Goal: Task Accomplishment & Management: Manage account settings

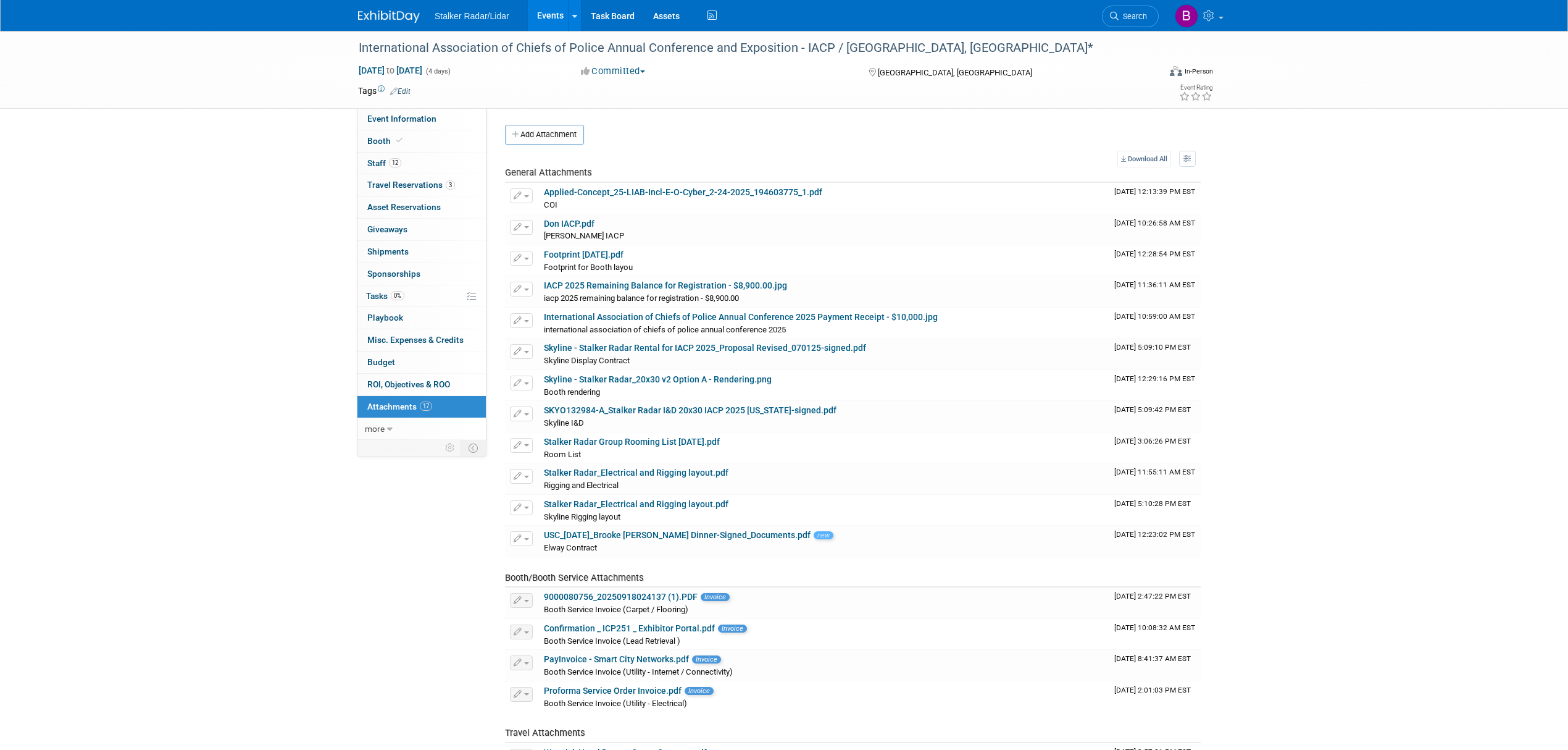
click at [546, 11] on link "Events" at bounding box center [550, 15] width 45 height 31
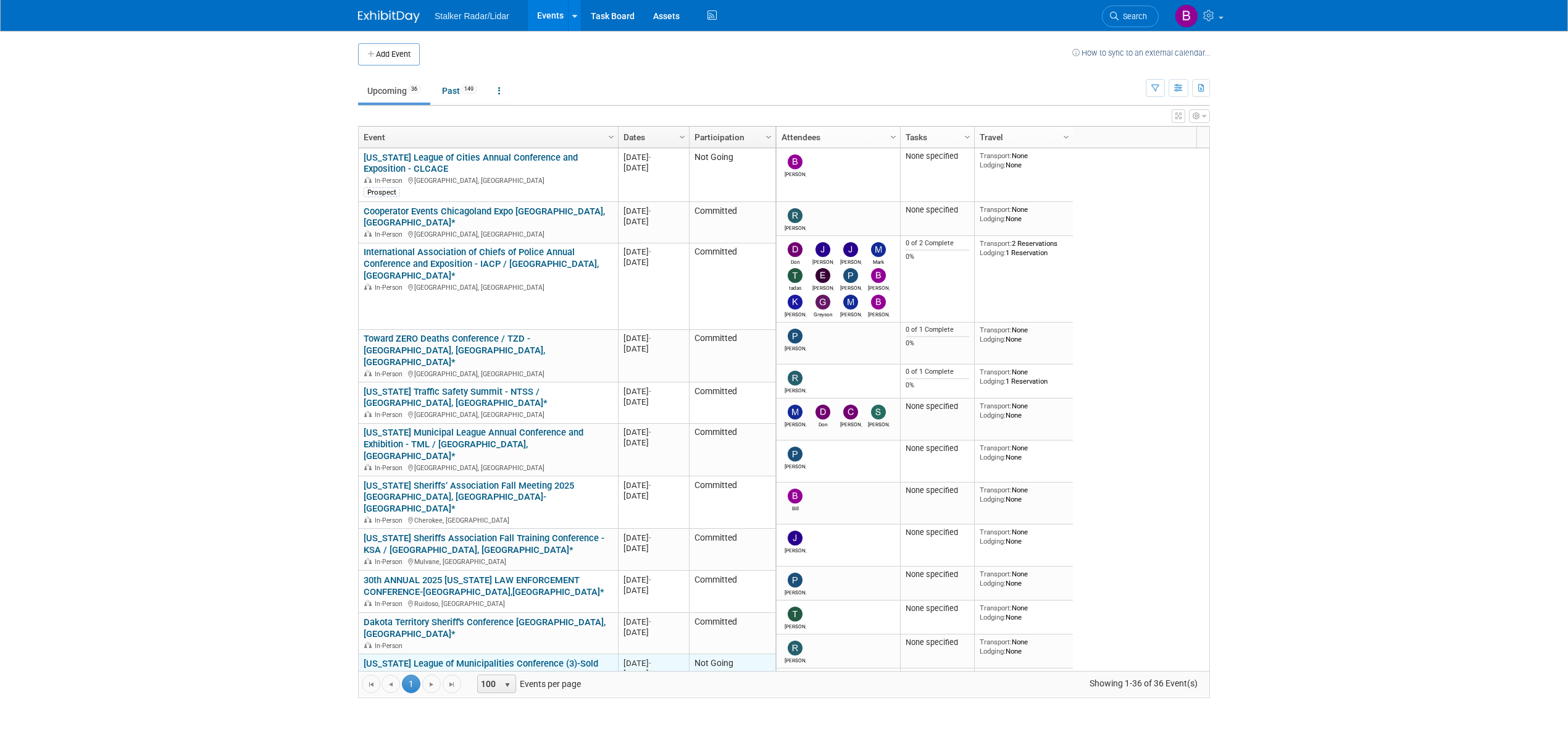
click at [487, 658] on link "[US_STATE] League of Municipalities Conference (3)-Sold out" at bounding box center [481, 669] width 234 height 22
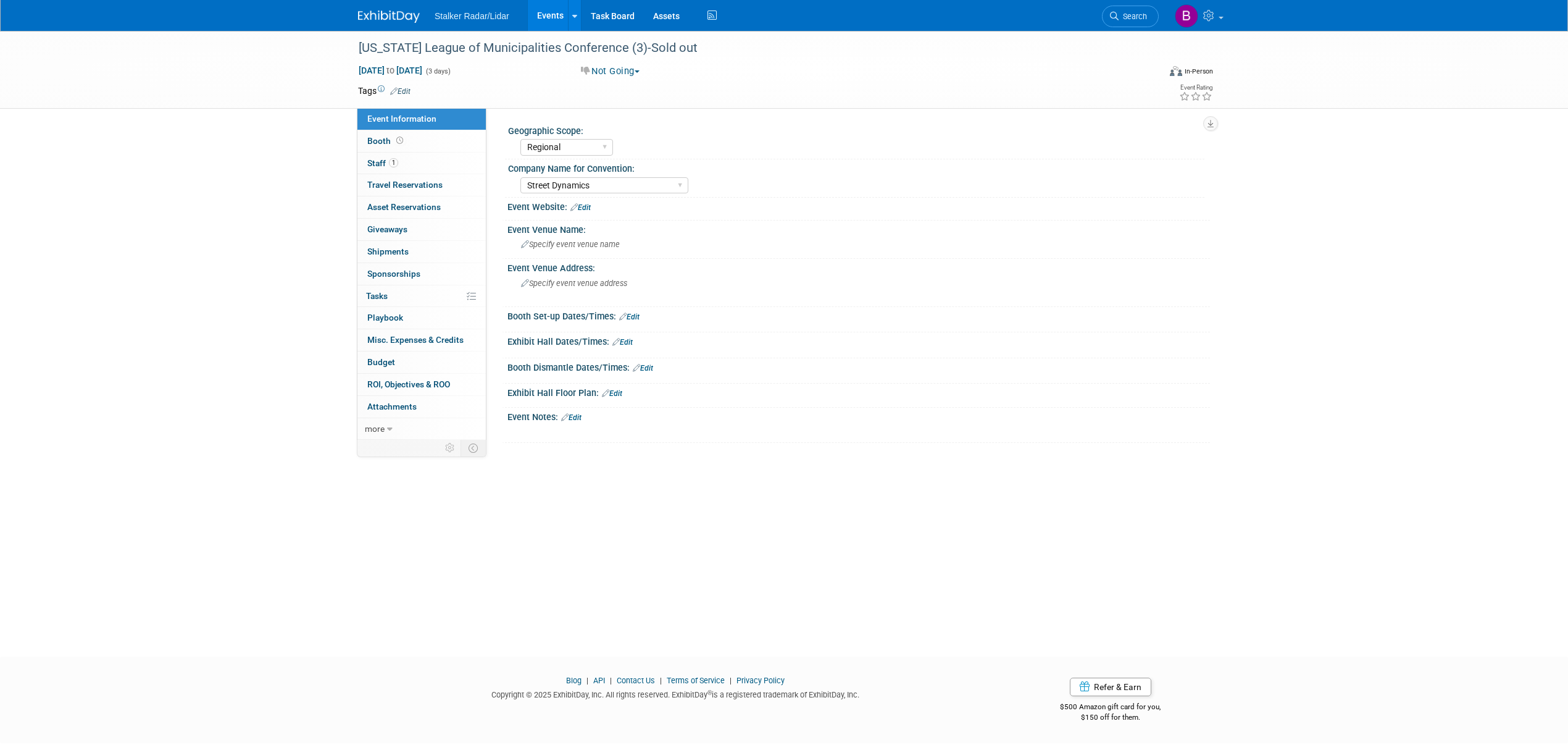
select select "Regional"
select select "Street Dynamics"
click at [389, 136] on span "Booth" at bounding box center [387, 141] width 38 height 10
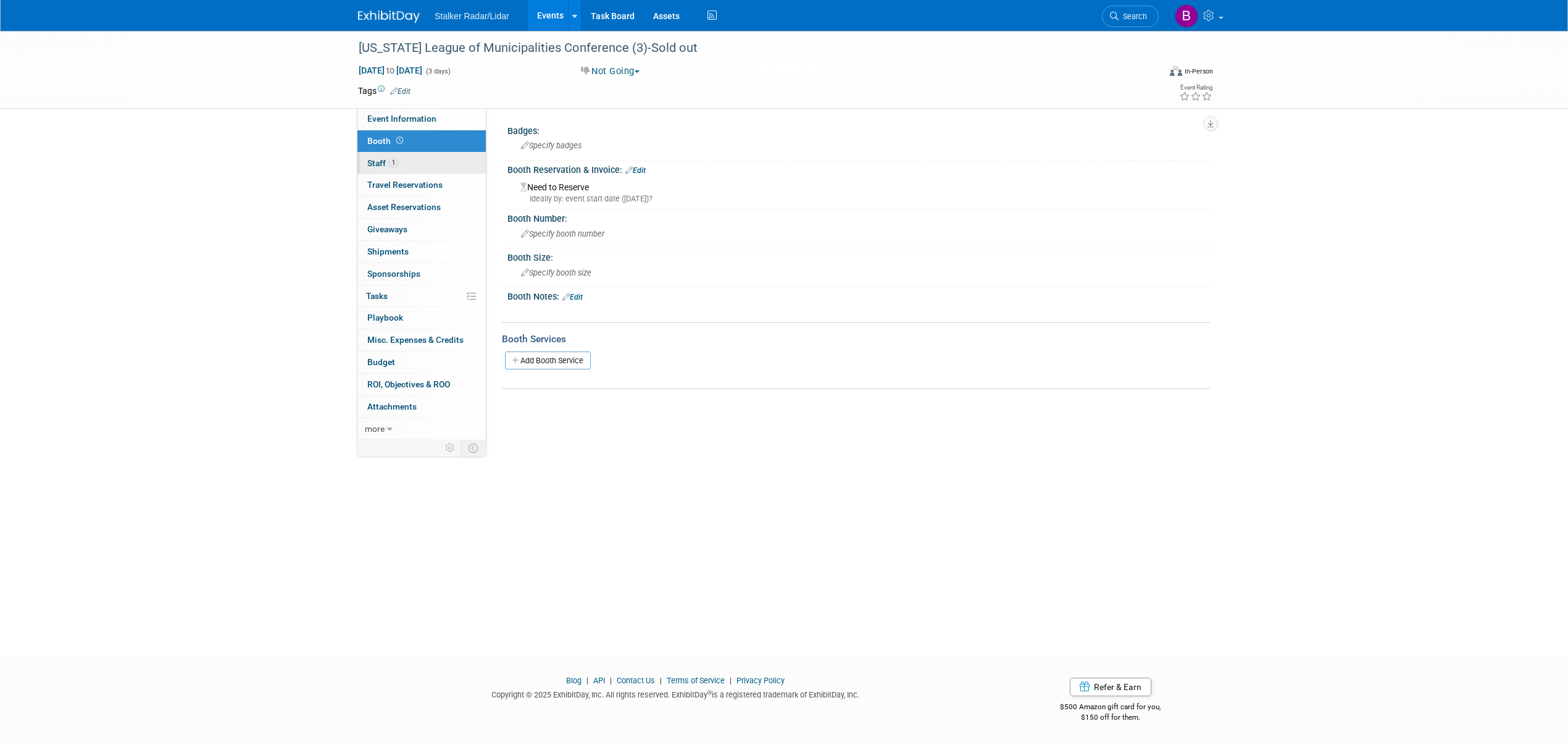
click at [397, 165] on span "1" at bounding box center [393, 162] width 9 height 9
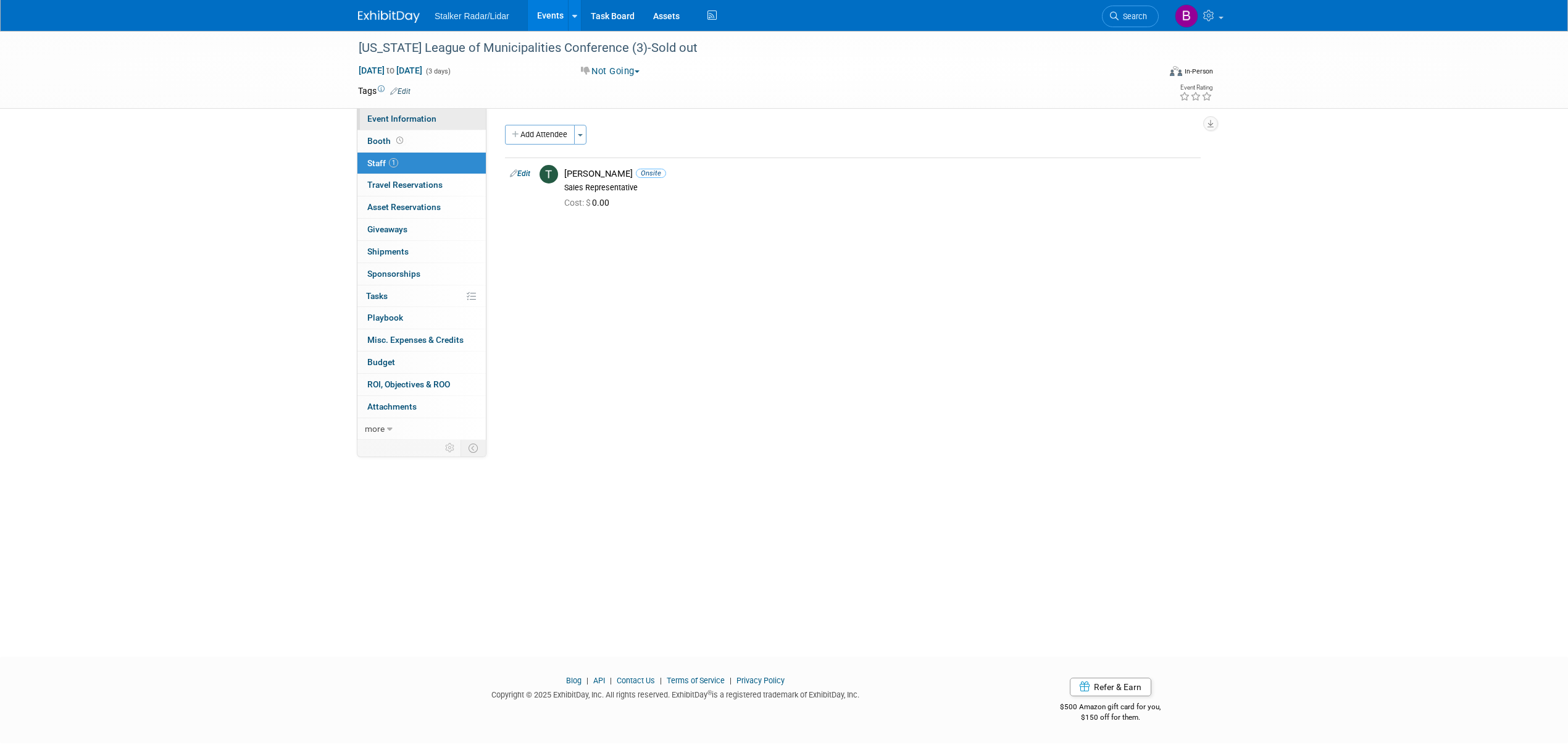
click at [392, 128] on link "Event Information" at bounding box center [422, 119] width 128 height 22
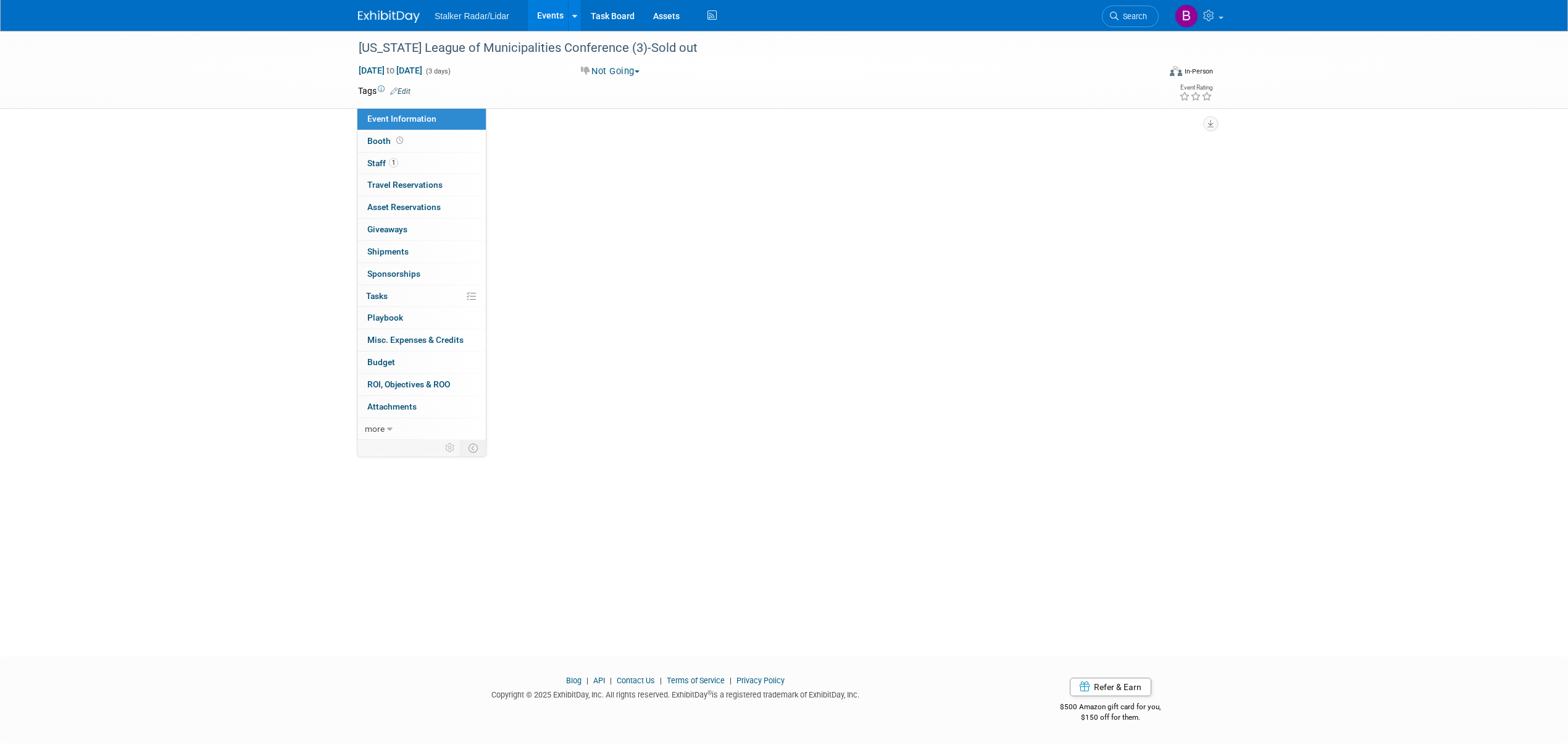
select select "Regional"
select select "Street Dynamics"
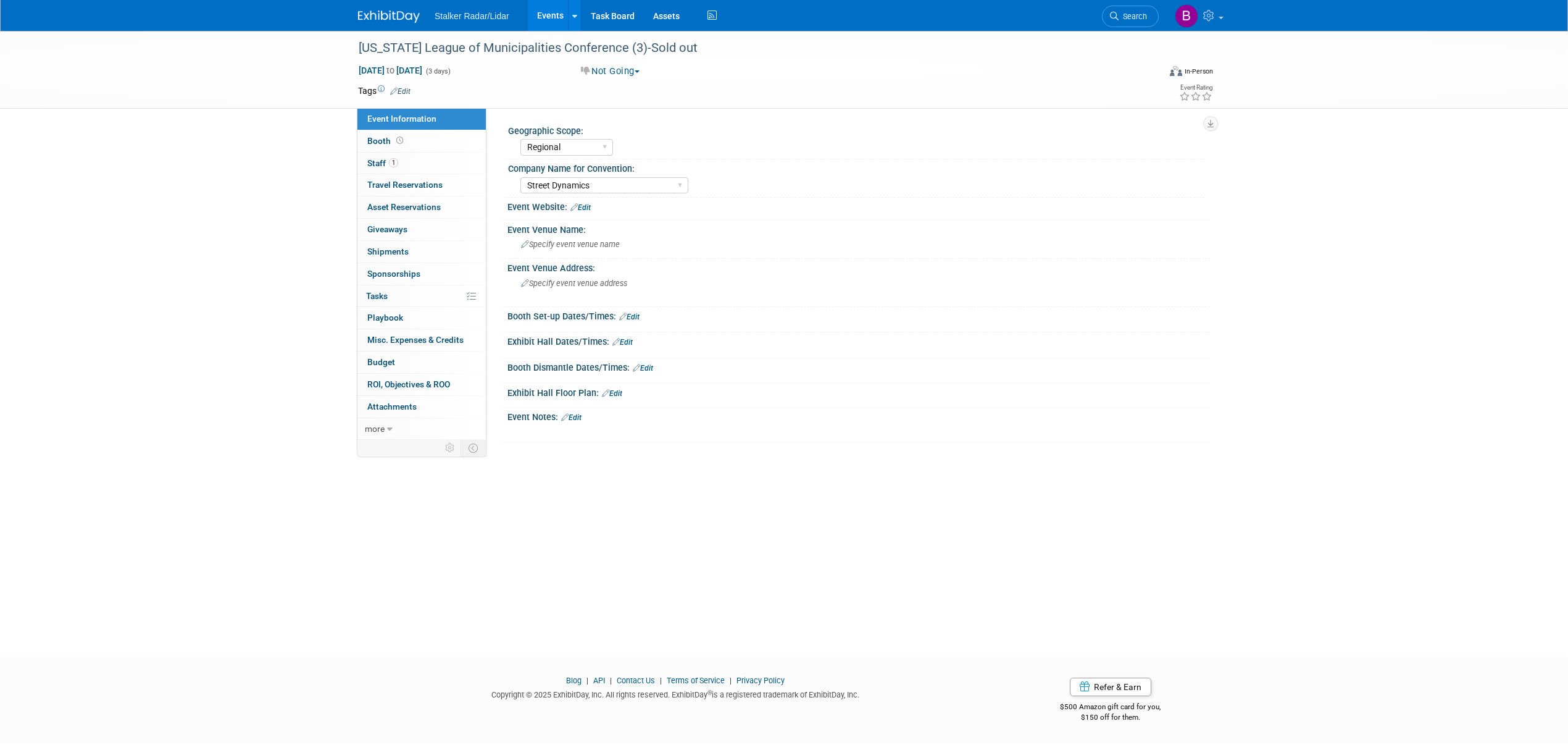
click at [393, 114] on span "Event Information" at bounding box center [402, 119] width 69 height 10
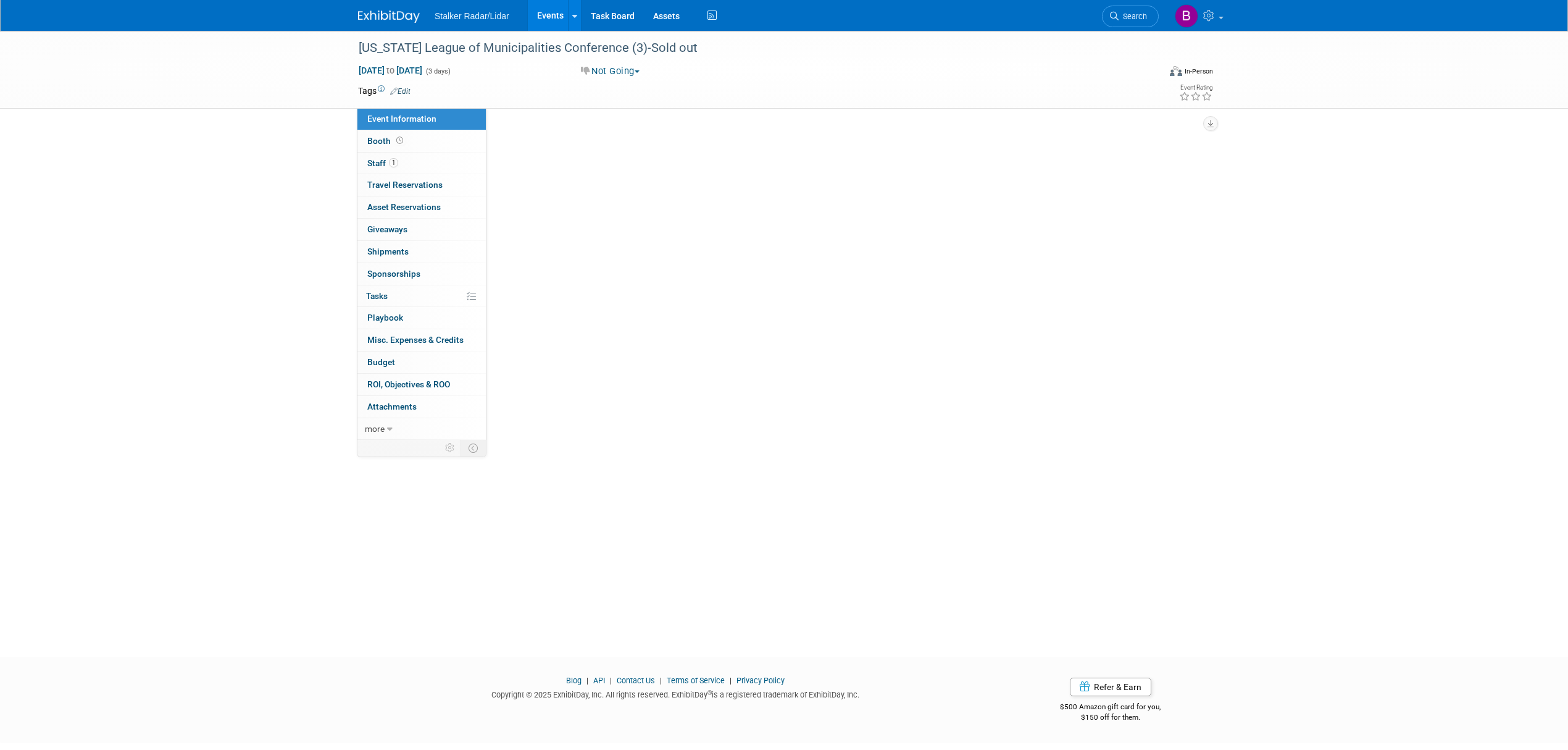
select select "Regional"
select select "Street Dynamics"
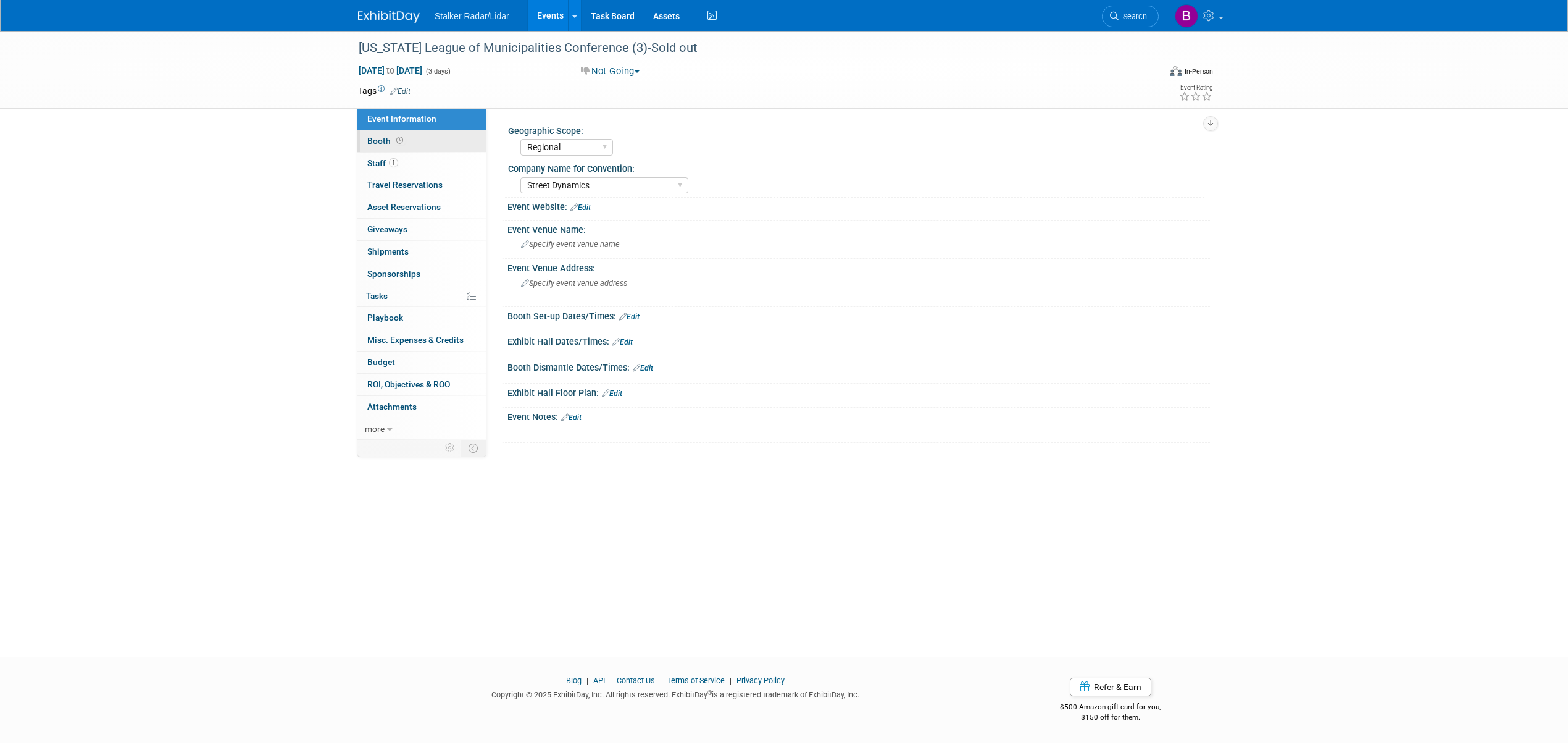
click at [399, 136] on span "Booth" at bounding box center [387, 141] width 38 height 10
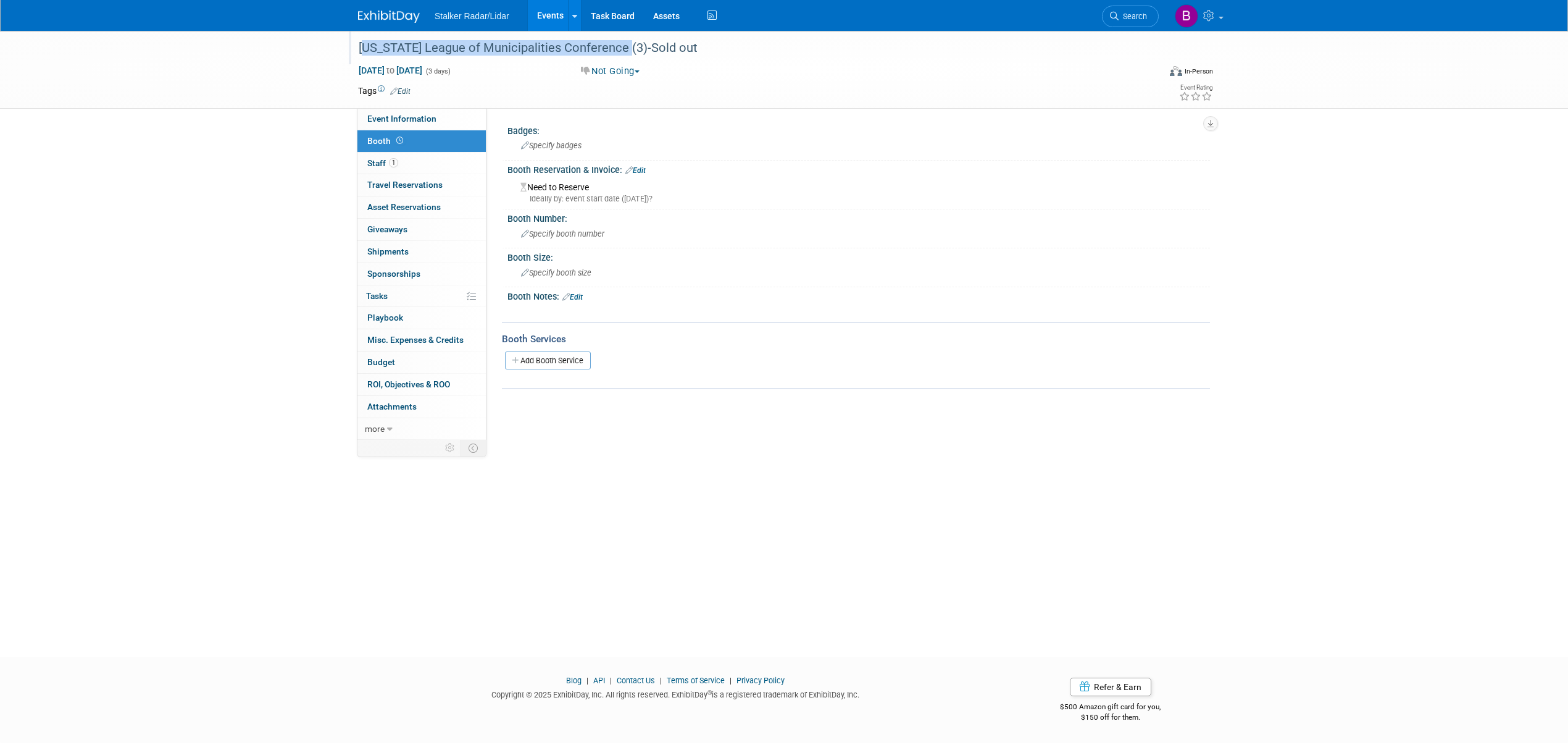
drag, startPoint x: 359, startPoint y: 45, endPoint x: 628, endPoint y: 48, distance: 269.0
click at [628, 48] on div "[US_STATE] League of Municipalities Conference (3)-Sold out" at bounding box center [747, 48] width 786 height 22
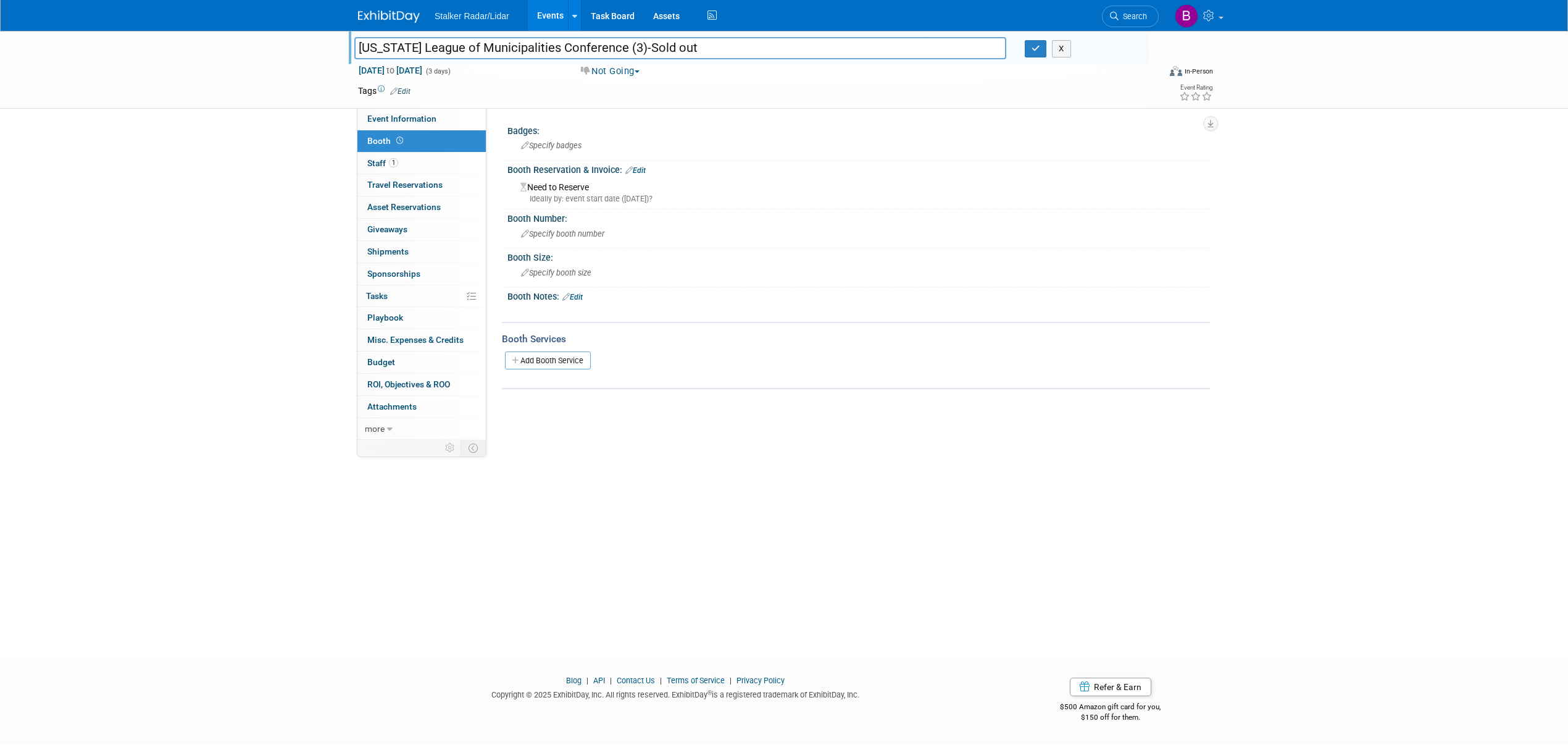
drag, startPoint x: 628, startPoint y: 45, endPoint x: 354, endPoint y: 41, distance: 274.0
click at [354, 41] on input "[US_STATE] League of Municipalities Conference (3)-Sold out" at bounding box center [680, 48] width 652 height 22
click at [1031, 47] on button "button" at bounding box center [1036, 48] width 22 height 17
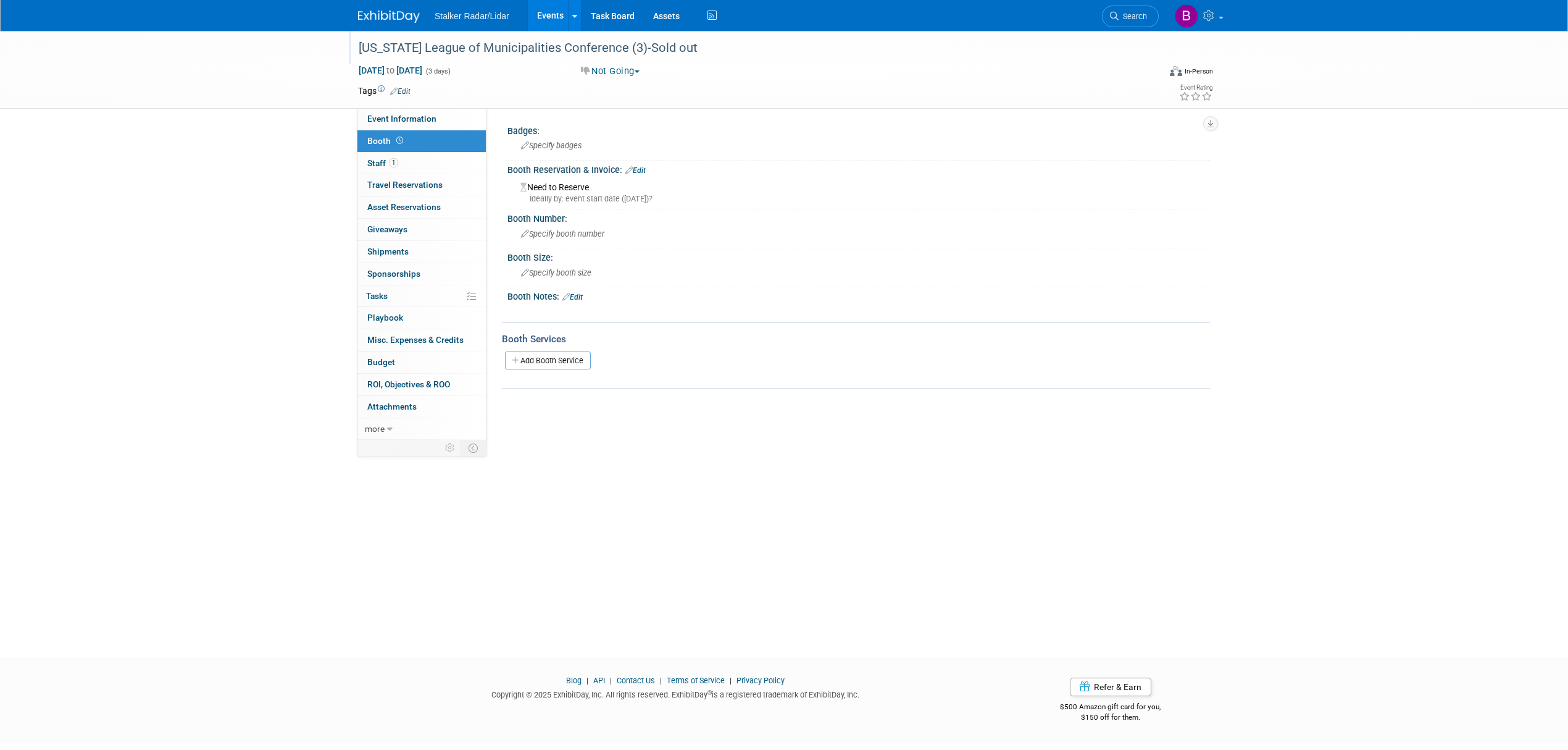
click at [537, 22] on link "Events" at bounding box center [550, 15] width 45 height 31
